Goal: Transaction & Acquisition: Purchase product/service

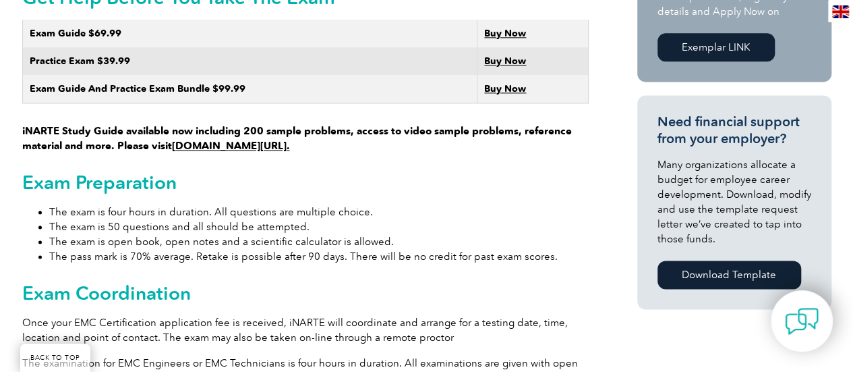
scroll to position [817, 0]
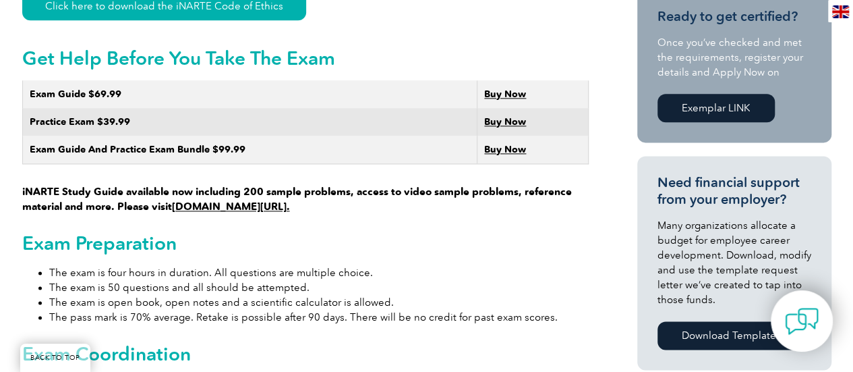
drag, startPoint x: 316, startPoint y: 194, endPoint x: 176, endPoint y: 192, distance: 139.6
click at [176, 192] on p "iNARTE Study Guide available now including 200 sample problems, access to video…" at bounding box center [305, 147] width 566 height 134
click at [498, 144] on strong "Buy Now" at bounding box center [505, 149] width 42 height 11
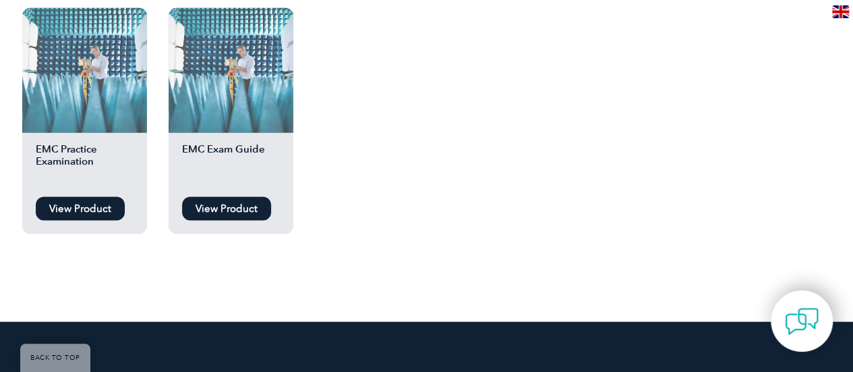
scroll to position [1349, 0]
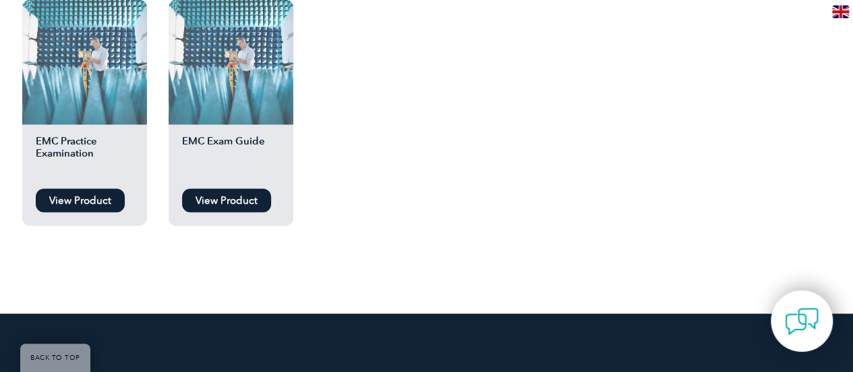
click at [249, 200] on link "View Product" at bounding box center [226, 201] width 89 height 24
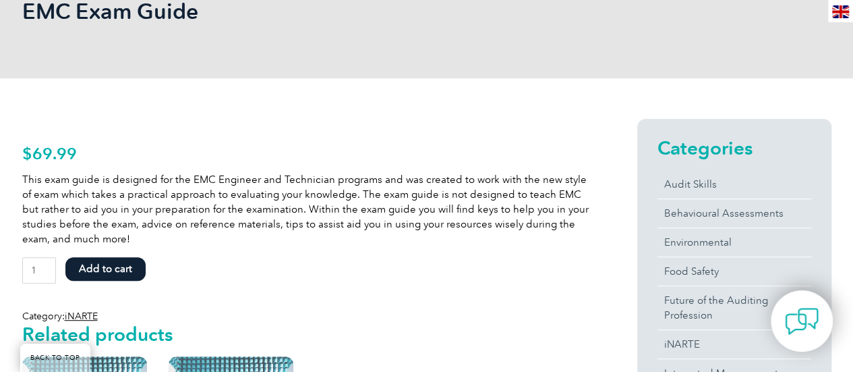
scroll to position [202, 0]
